Goal: Check status: Check status

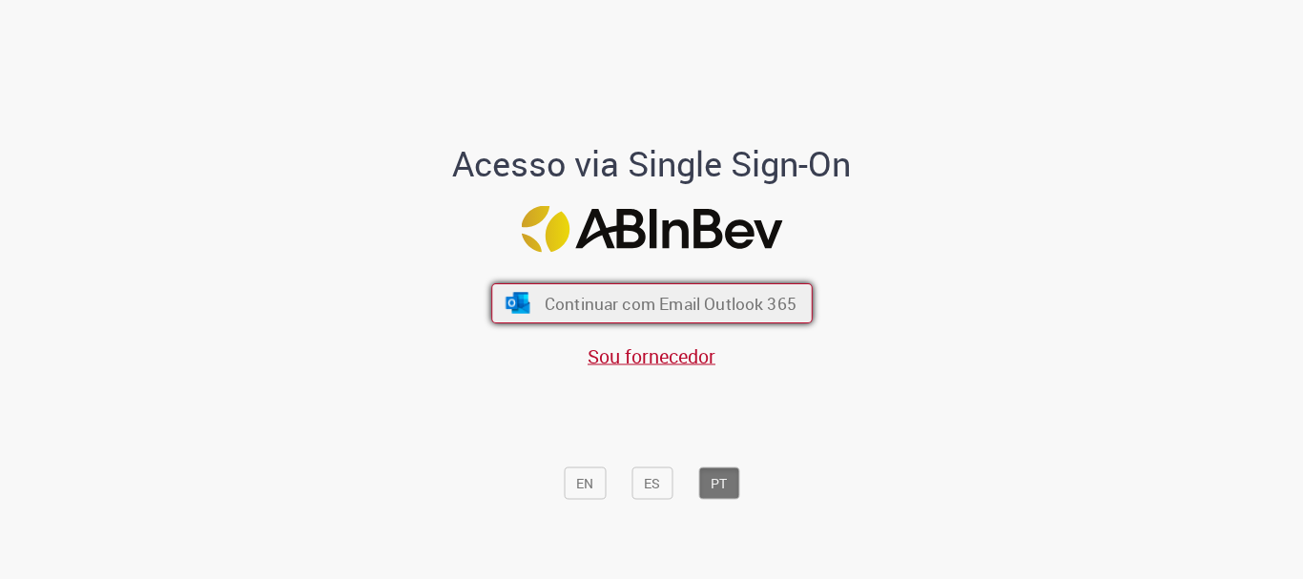
click at [685, 316] on button "Continuar com Email Outlook 365" at bounding box center [651, 303] width 321 height 40
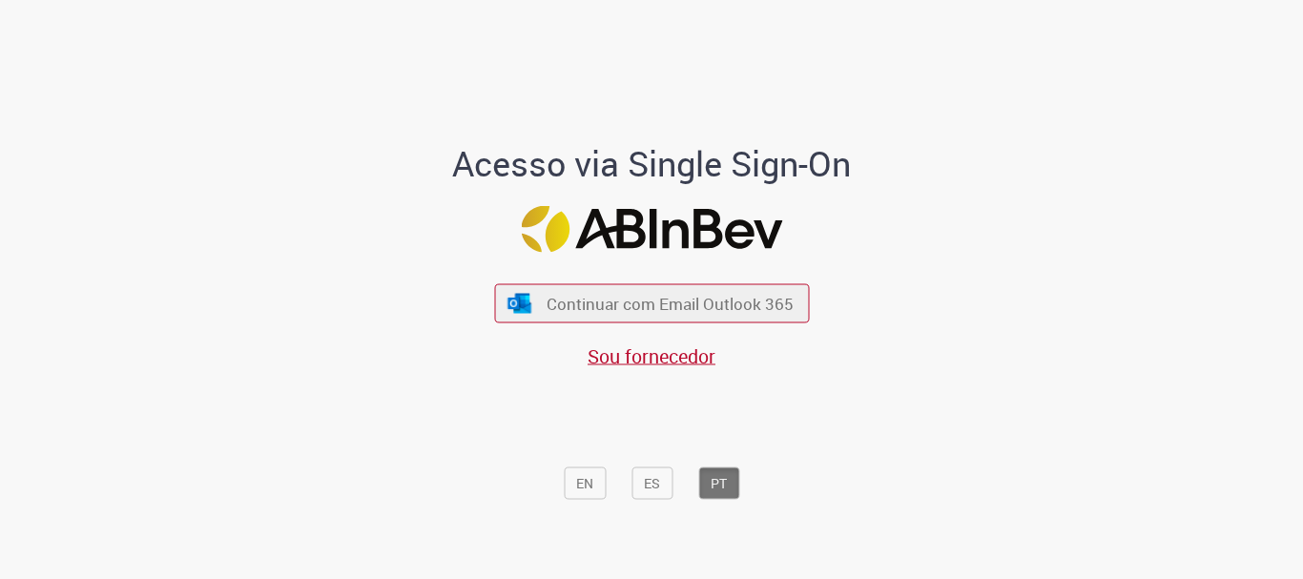
click at [585, 281] on div "Continuar com Email Outlook 365 Sou fornecedor" at bounding box center [651, 317] width 315 height 106
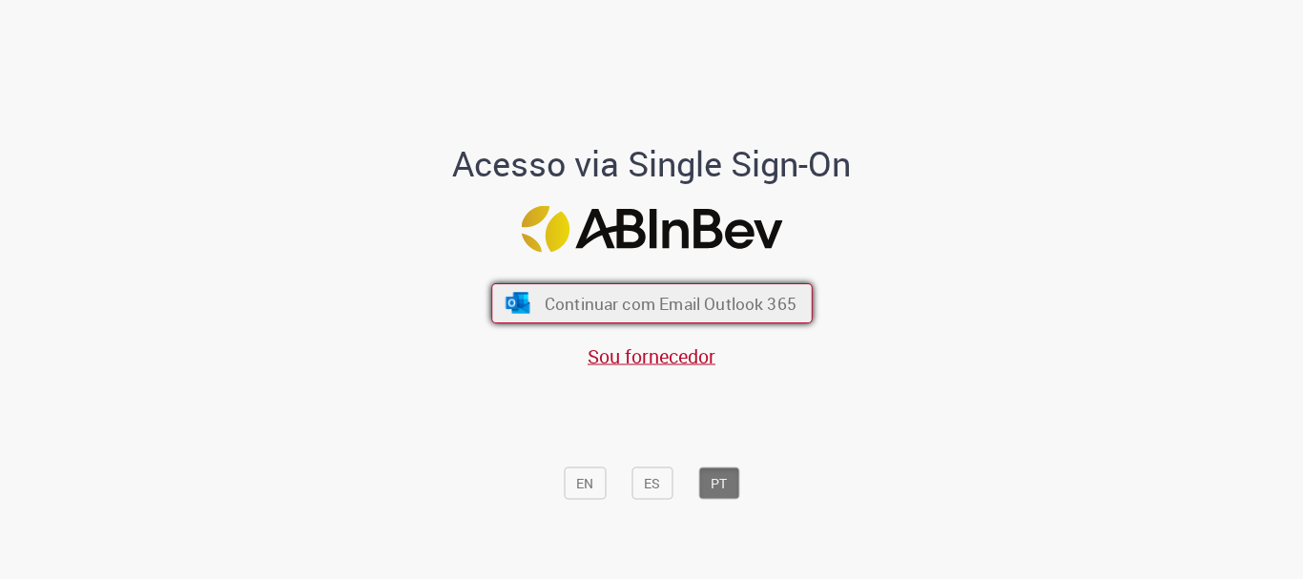
click at [589, 305] on span "Continuar com Email Outlook 365" at bounding box center [670, 304] width 252 height 22
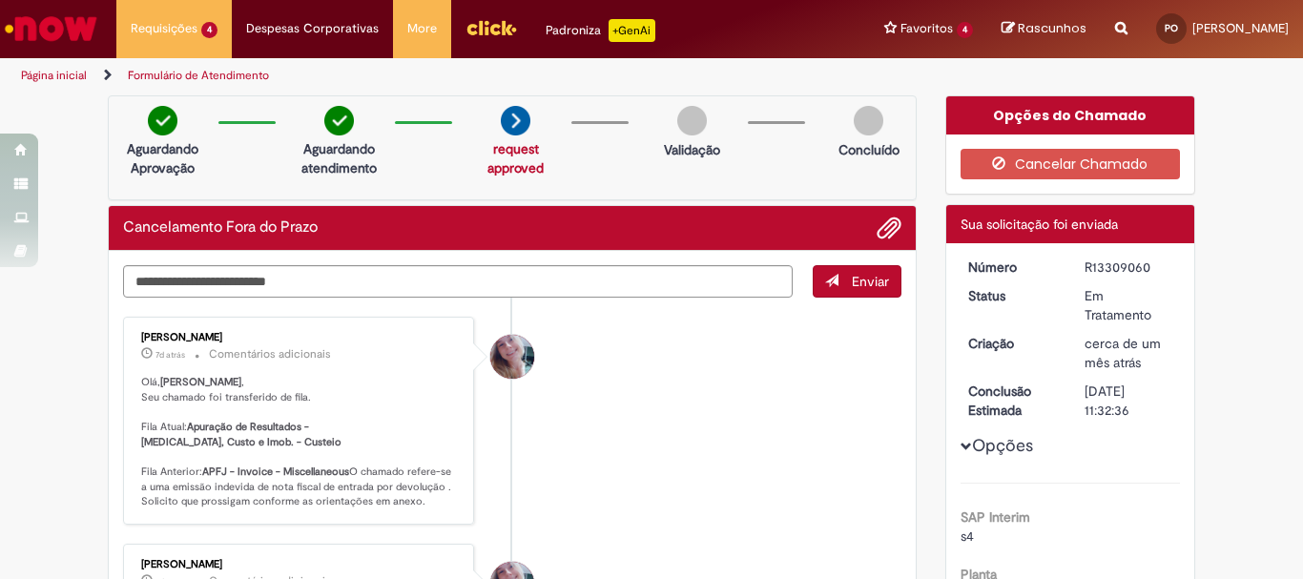
click at [1101, 266] on div "R13309060" at bounding box center [1128, 266] width 89 height 19
copy dd "R13309060"
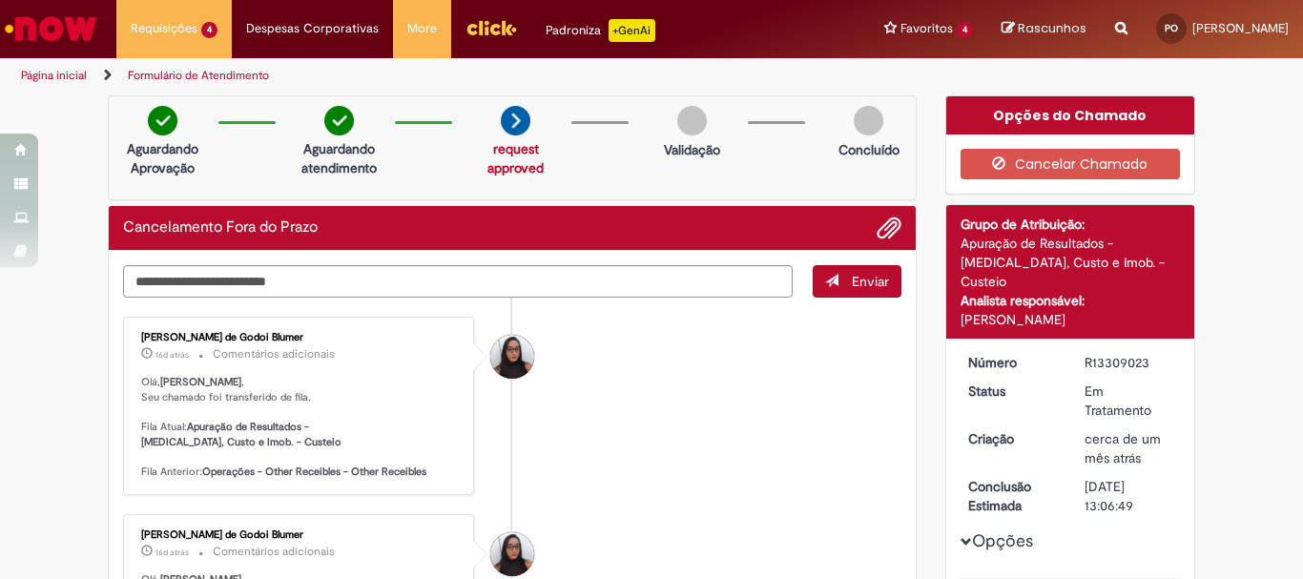
click at [1104, 353] on div "R13309023" at bounding box center [1128, 362] width 89 height 19
copy div "R13309023"
